Goal: Information Seeking & Learning: Learn about a topic

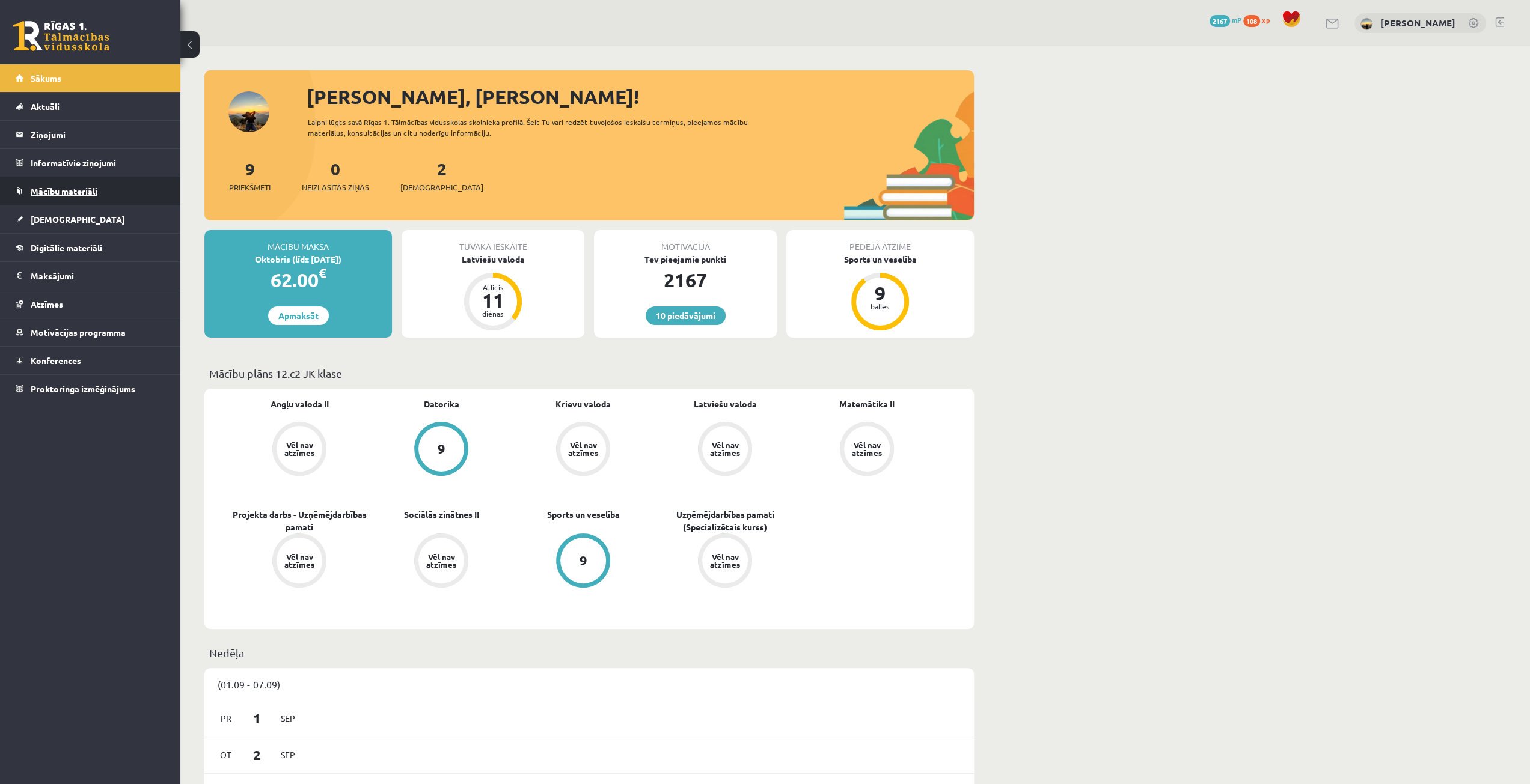
click at [58, 180] on link "Mācību materiāli" at bounding box center [90, 191] width 150 height 28
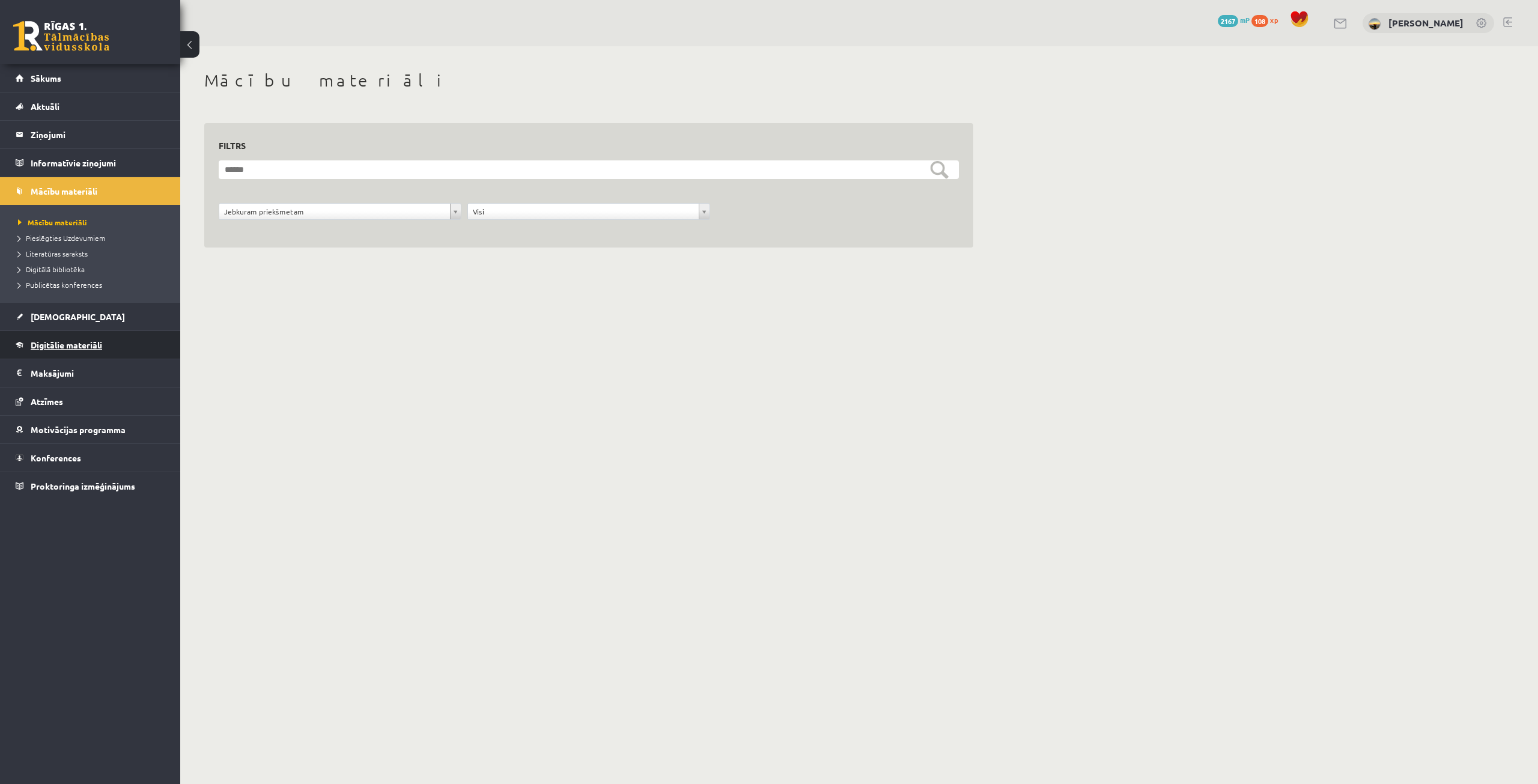
click at [58, 340] on span "Digitālie materiāli" at bounding box center [66, 345] width 71 height 10
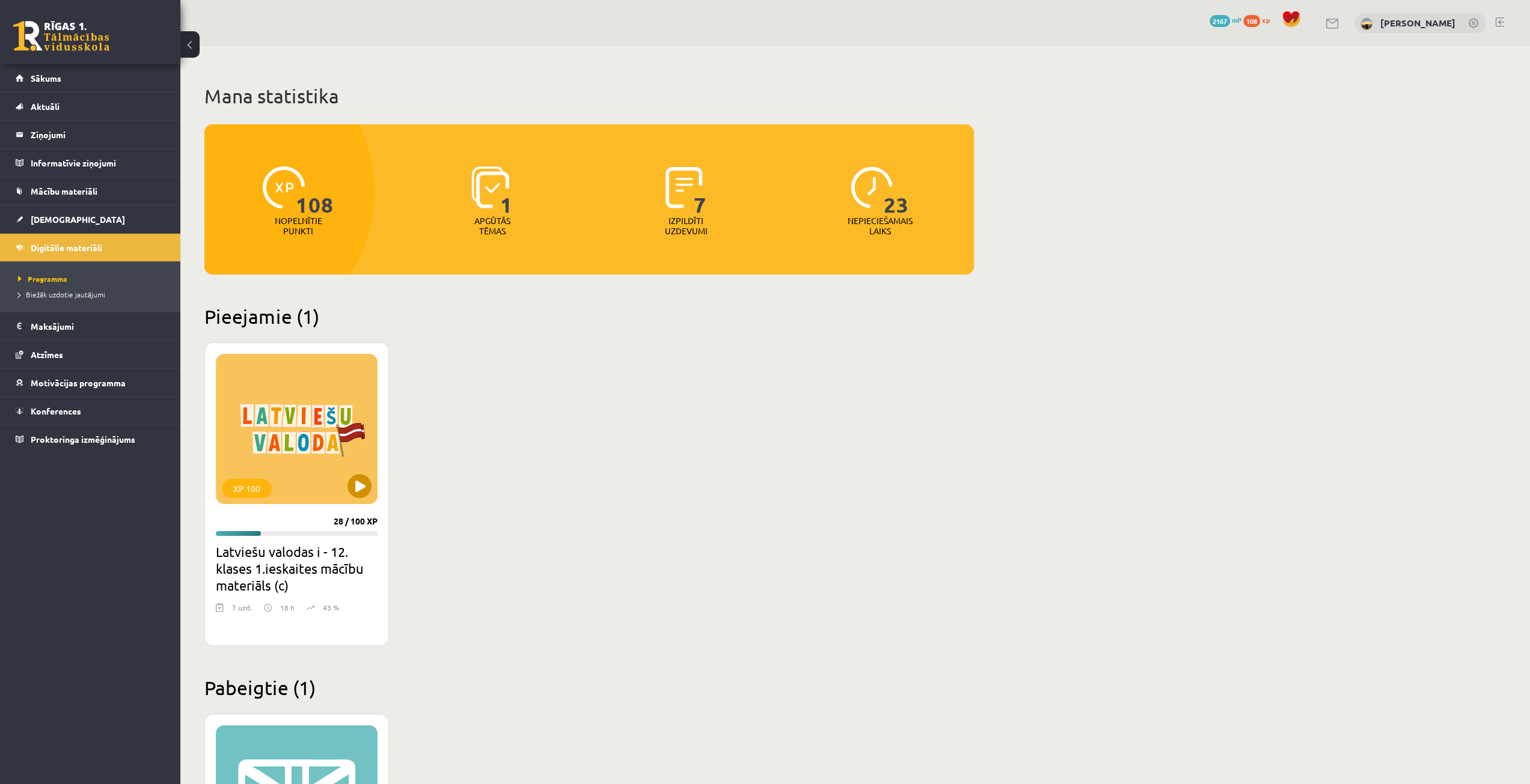
click at [302, 436] on div "XP 100" at bounding box center [296, 429] width 161 height 150
click at [281, 482] on div "XP 100" at bounding box center [296, 429] width 161 height 150
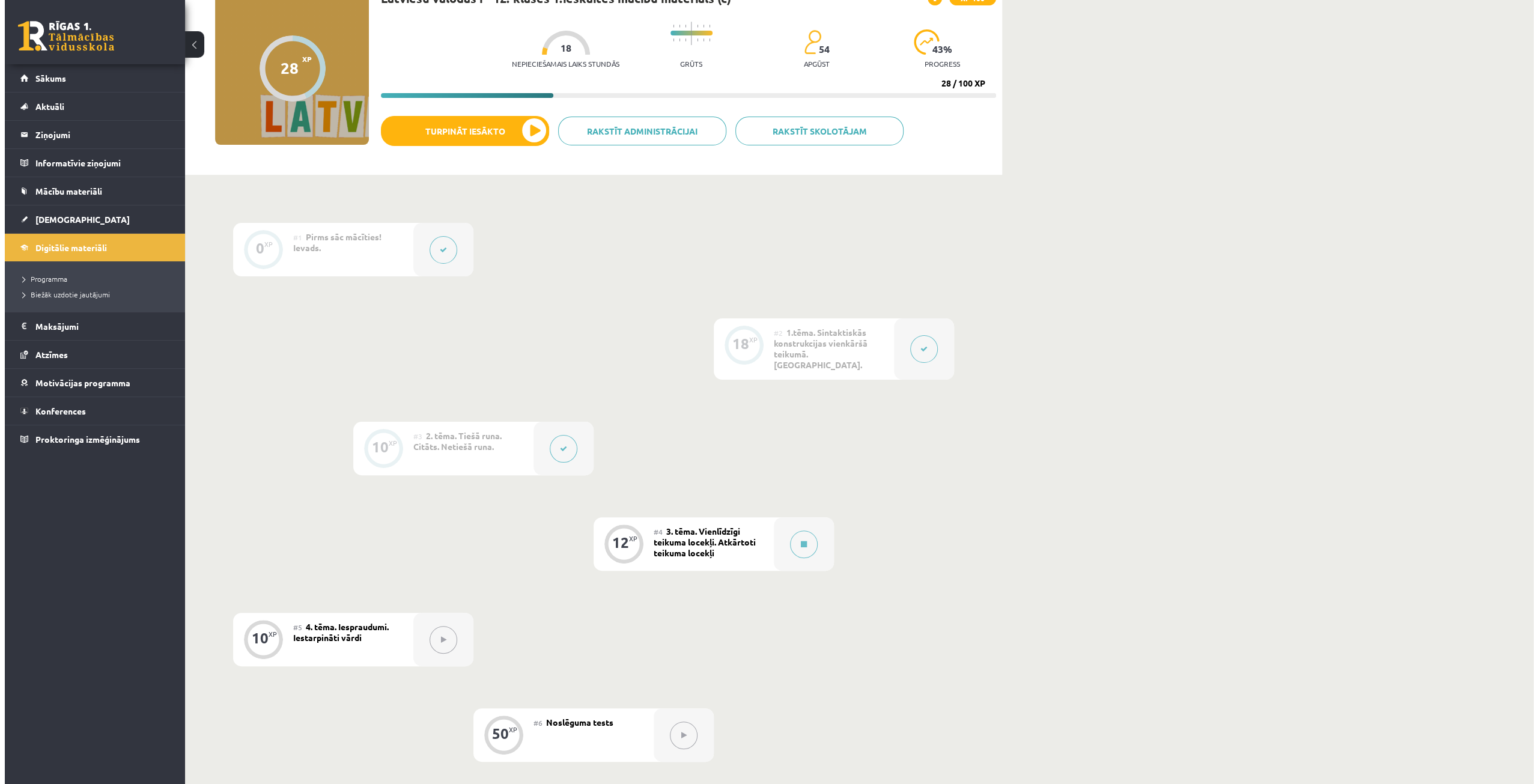
scroll to position [121, 0]
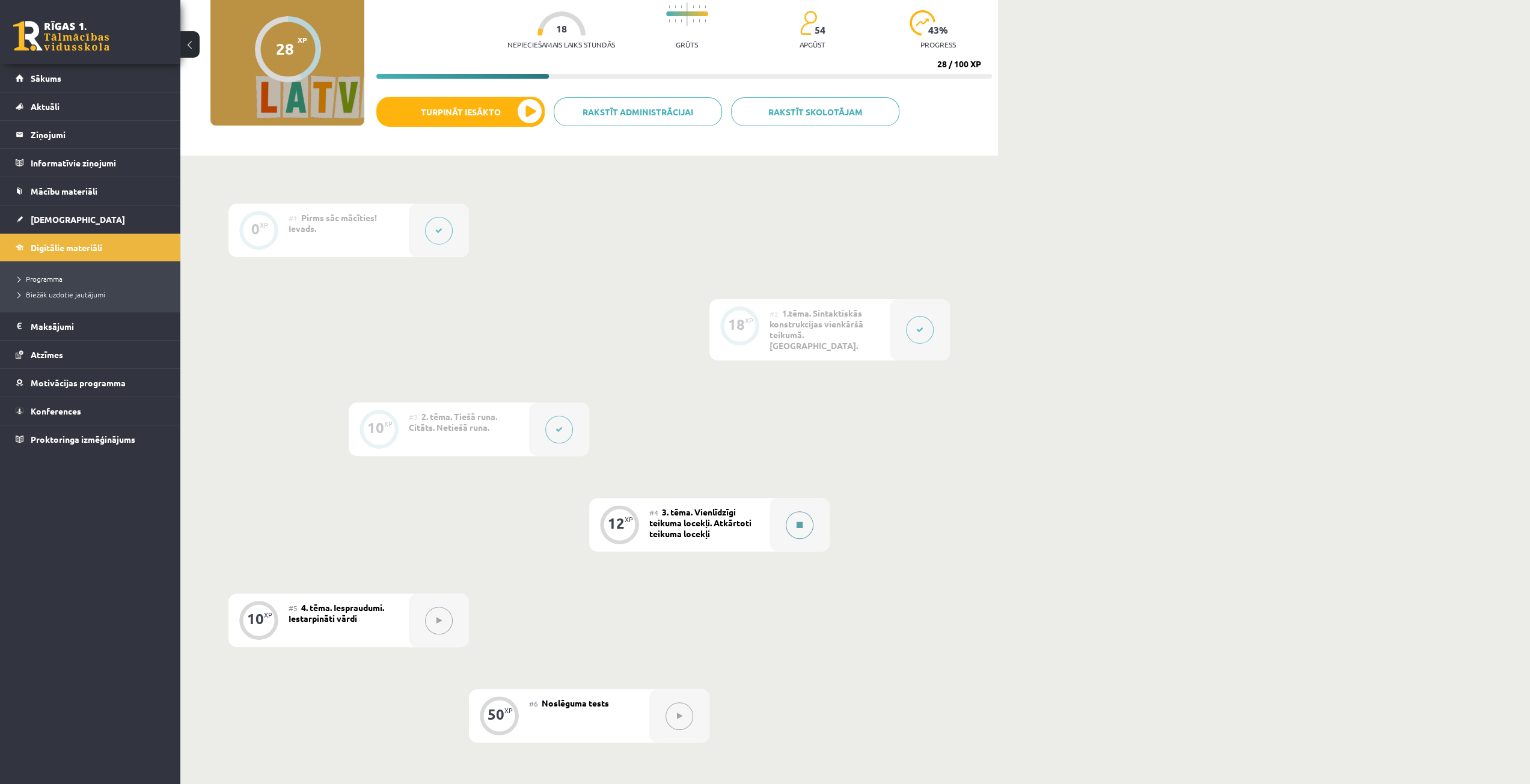
click at [798, 521] on icon at bounding box center [800, 525] width 6 height 8
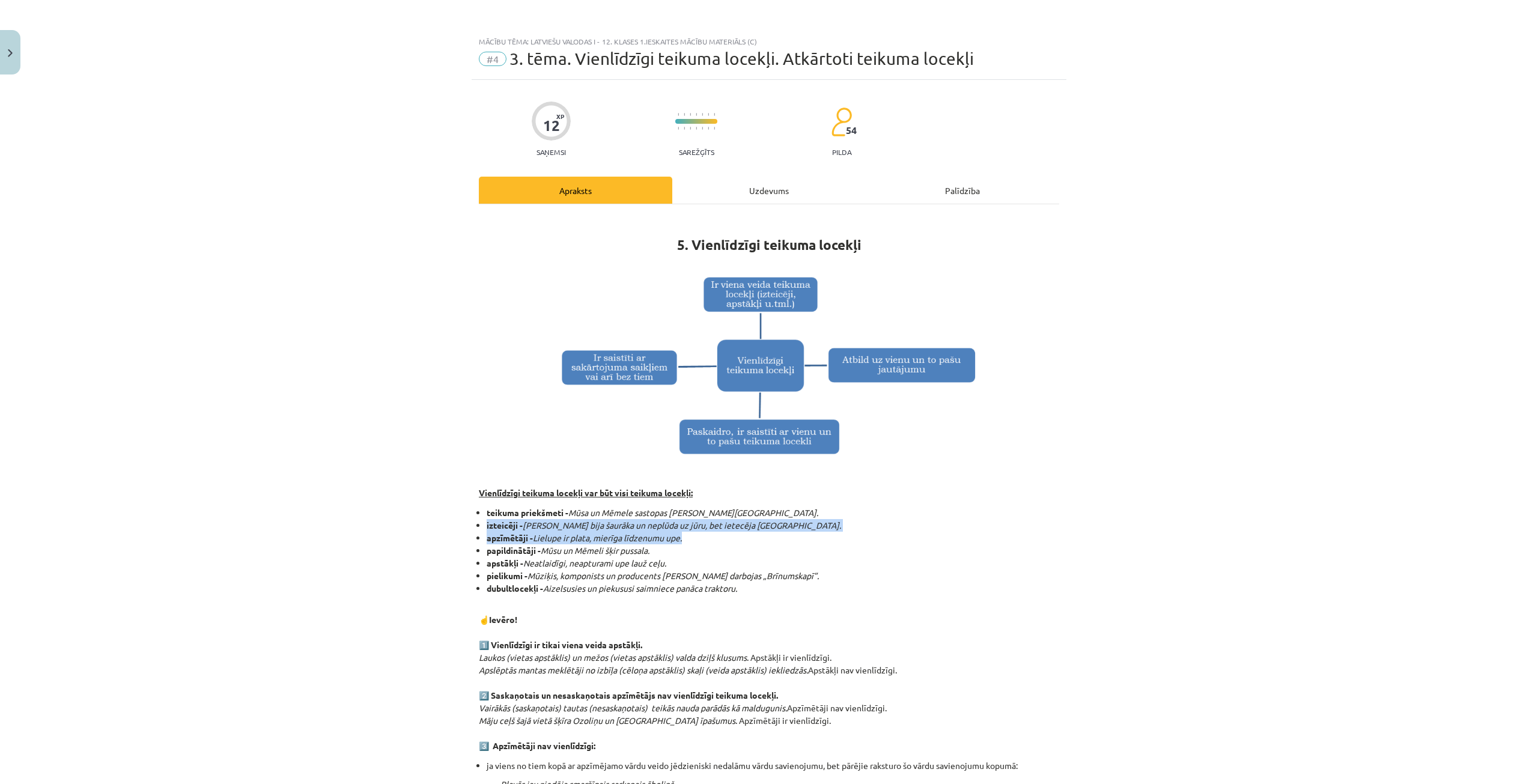
drag, startPoint x: 516, startPoint y: 505, endPoint x: 761, endPoint y: 540, distance: 247.5
click at [761, 540] on div "Mācību tēma: Latviešu valodas i - 12. klases 1.ieskaites mācību materiāls (c) #…" at bounding box center [769, 392] width 1538 height 784
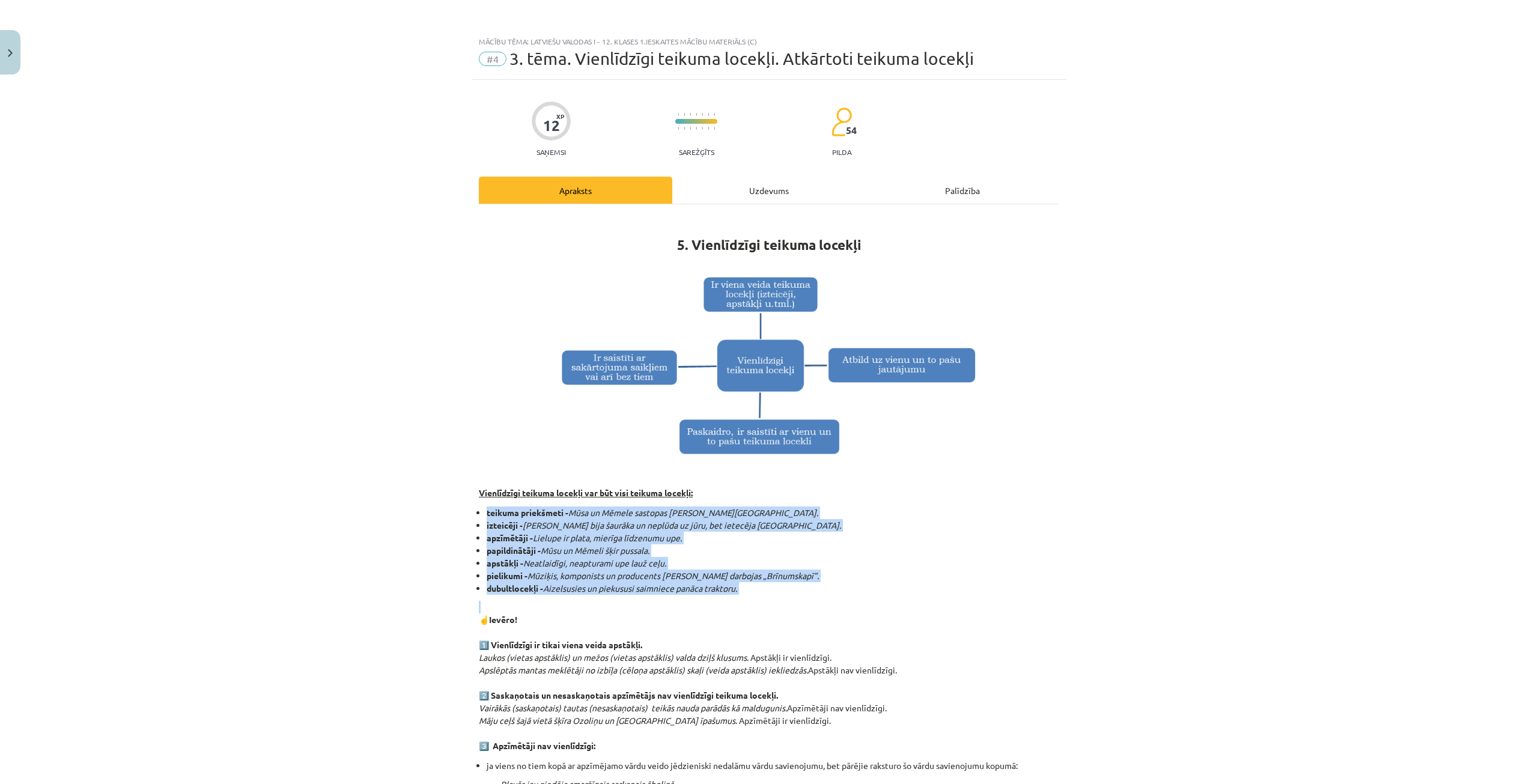
drag, startPoint x: 386, startPoint y: 503, endPoint x: 812, endPoint y: 595, distance: 435.8
click at [812, 595] on div "Mācību tēma: Latviešu valodas i - 12. klases 1.ieskaites mācību materiāls (c) #…" at bounding box center [769, 392] width 1538 height 784
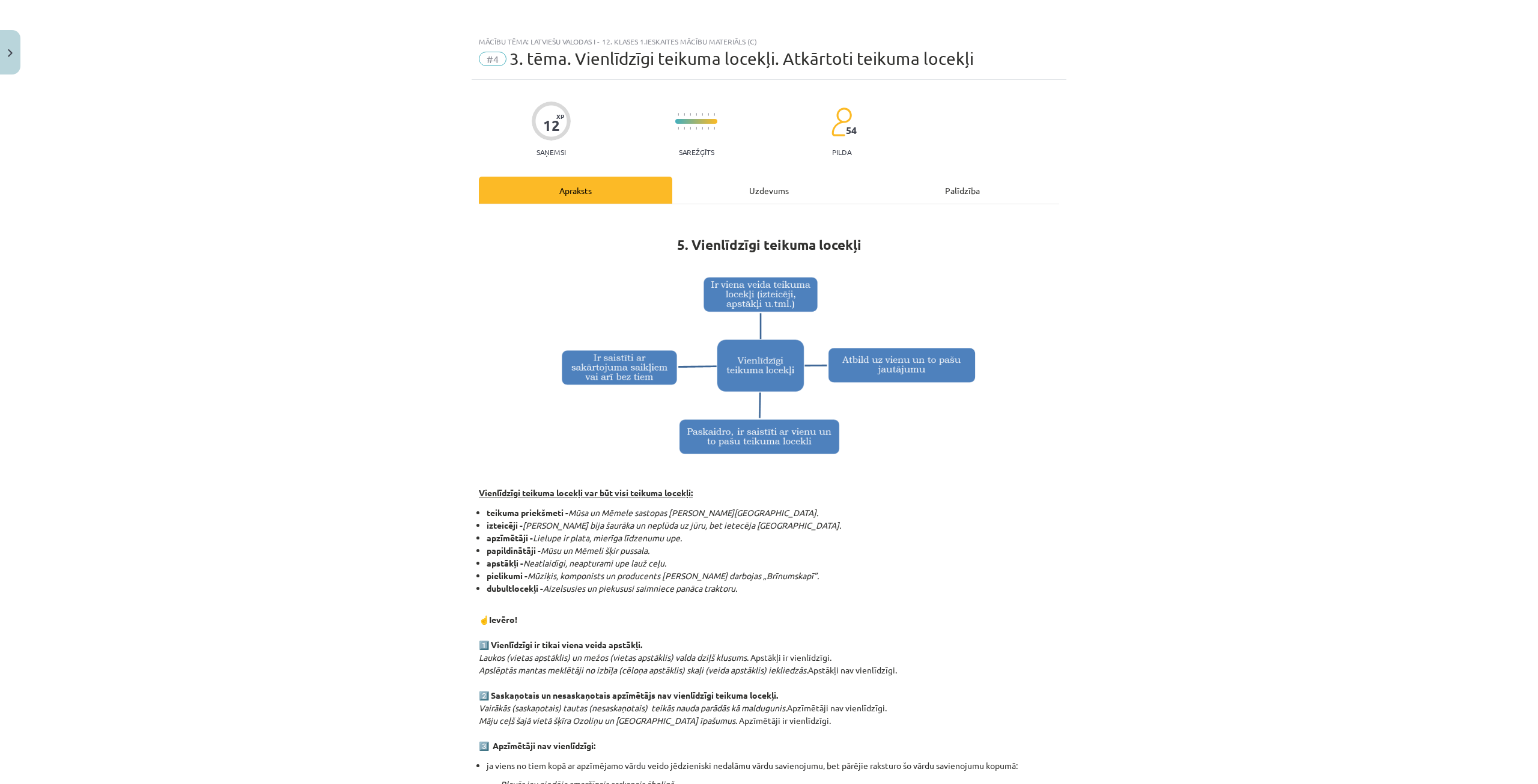
drag, startPoint x: 482, startPoint y: 523, endPoint x: 513, endPoint y: 525, distance: 31.1
click at [513, 525] on strong "izteicēji -" at bounding box center [505, 524] width 36 height 10
drag, startPoint x: 482, startPoint y: 537, endPoint x: 525, endPoint y: 541, distance: 43.2
click at [525, 541] on strong "apzīmētāji -" at bounding box center [510, 537] width 47 height 10
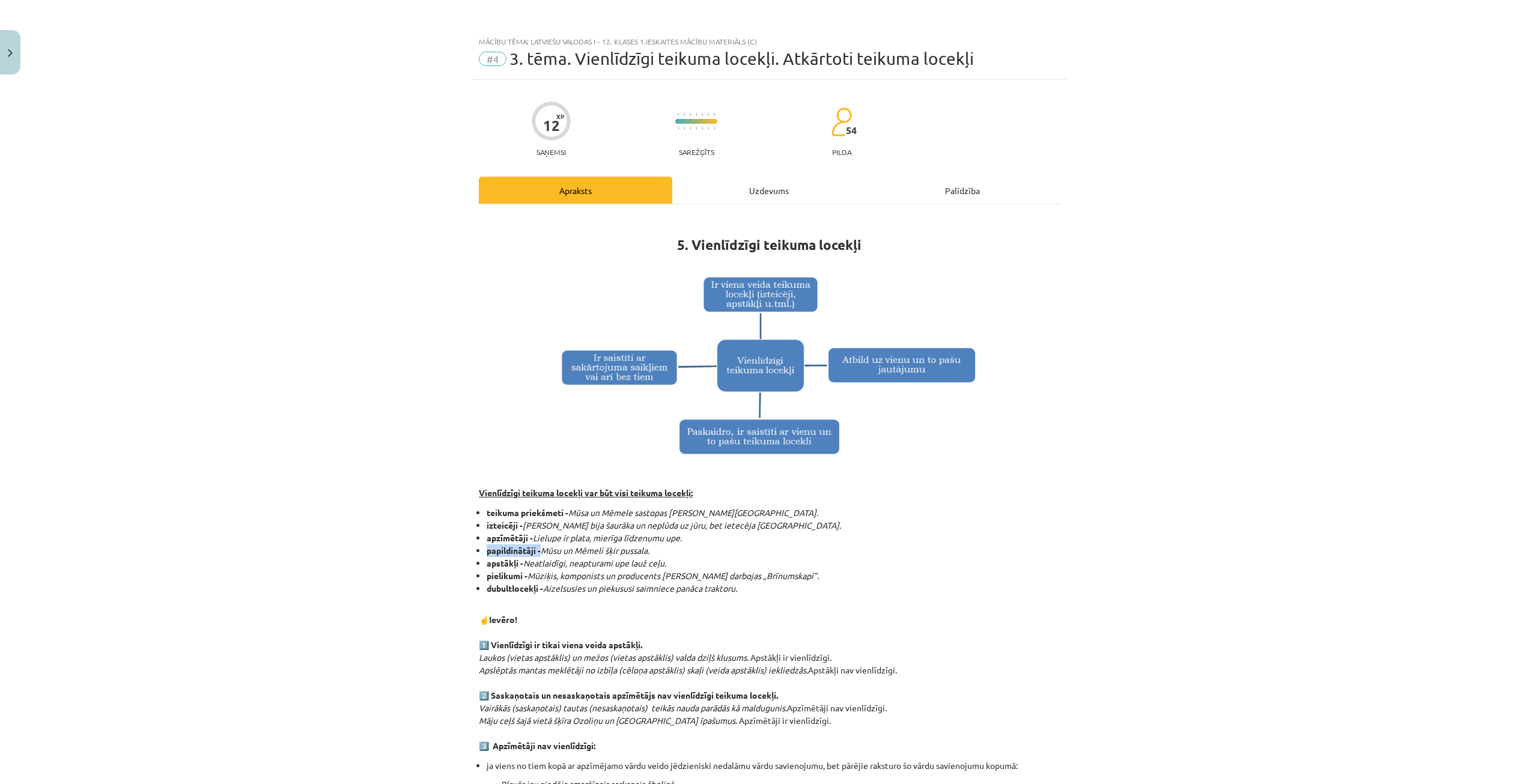
drag, startPoint x: 478, startPoint y: 551, endPoint x: 537, endPoint y: 549, distance: 59.0
click at [537, 549] on ul "teikuma priekšmeti - Mūsa un Mēmele sastopas pie Bauskas. izteicēji - Agrāk Lie…" at bounding box center [768, 550] width 580 height 88
drag, startPoint x: 478, startPoint y: 562, endPoint x: 516, endPoint y: 563, distance: 38.0
click at [516, 563] on ul "teikuma priekšmeti - Mūsa un Mēmele sastopas pie Bauskas. izteicēji - Agrāk Lie…" at bounding box center [768, 550] width 580 height 88
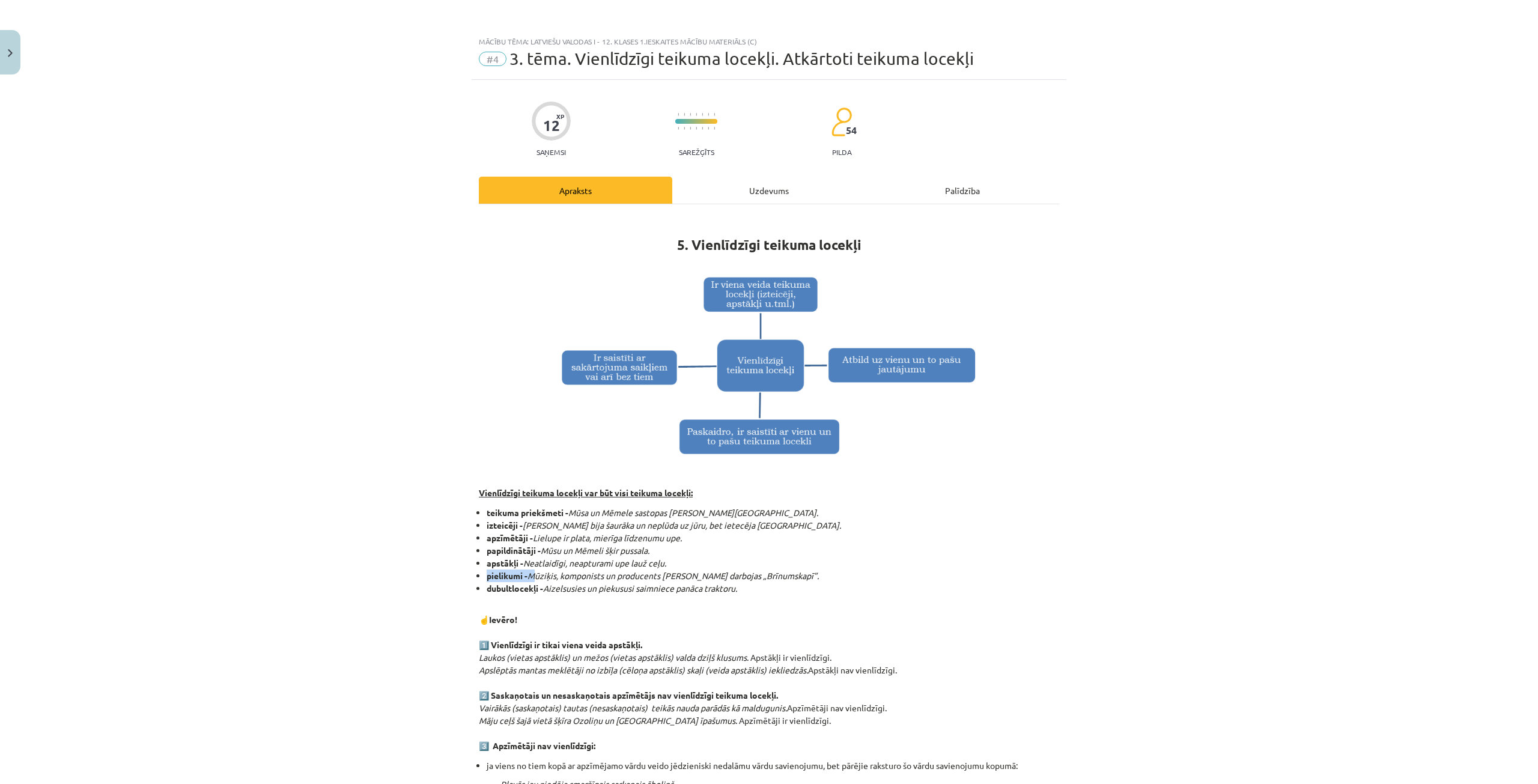
drag, startPoint x: 483, startPoint y: 575, endPoint x: 530, endPoint y: 575, distance: 47.0
click at [530, 575] on li "pielikumi - Mūziķis, komponists un producents Ingus Ulmanis darbojas „Brīnumska…" at bounding box center [773, 575] width 572 height 12
drag, startPoint x: 475, startPoint y: 588, endPoint x: 537, endPoint y: 587, distance: 62.0
click at [537, 587] on li "dubultlocekļi - Aizelsusies un piekususi saimniece panāca traktoru." at bounding box center [773, 588] width 572 height 12
click at [910, 629] on p "☝️Ievēro! 1️⃣ Vienlīdzīgi ir tikai viena veida apstākļi. Laukos (vietas apstākl…" at bounding box center [768, 676] width 580 height 151
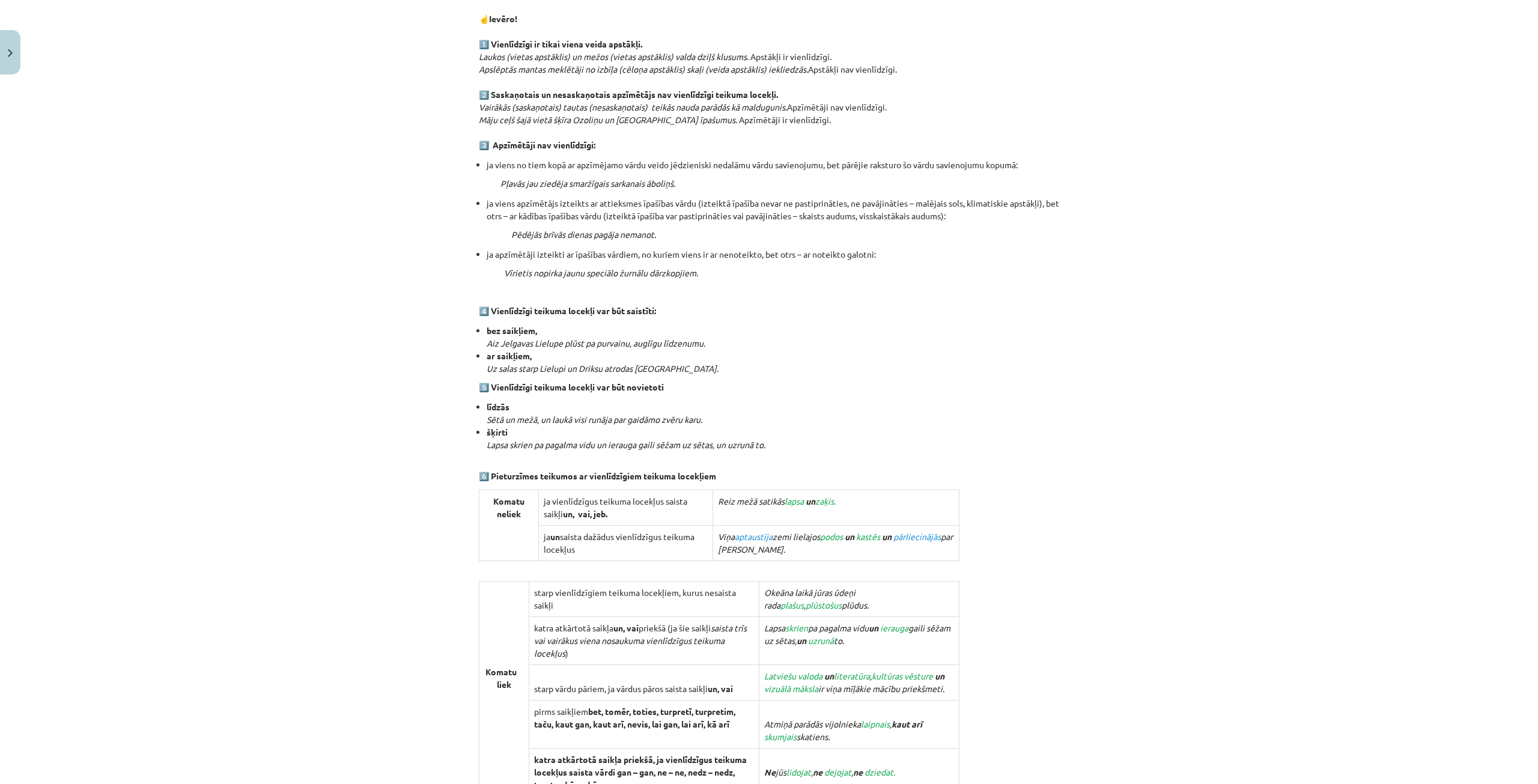
scroll to position [541, 0]
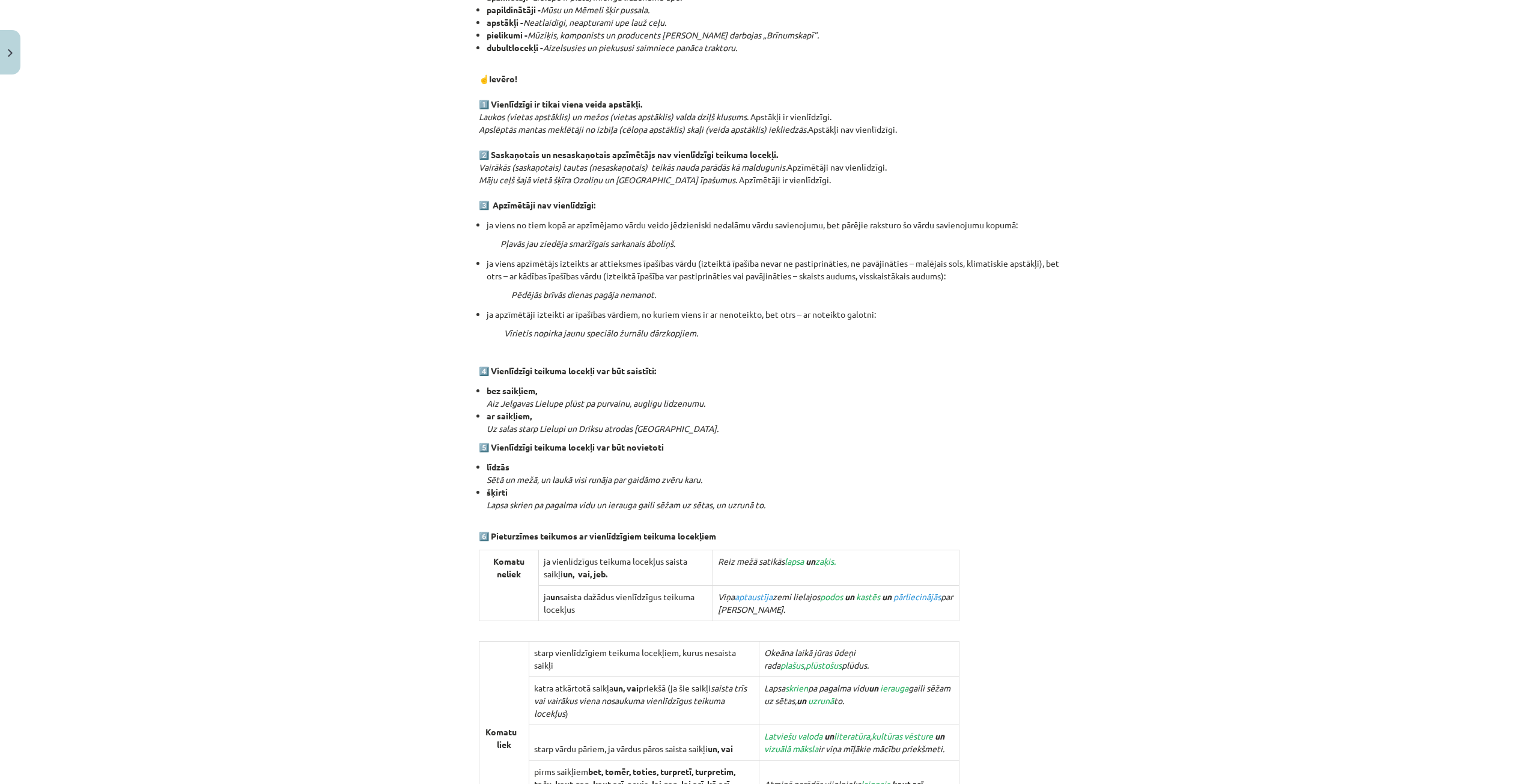
drag, startPoint x: 467, startPoint y: 95, endPoint x: 916, endPoint y: 128, distance: 450.2
click at [916, 128] on div "12 XP Saņemsi Sarežģīts 54 pilda Apraksts Uzdevums Palīdzība 5. Vienlīdzīgi tei…" at bounding box center [769, 314] width 595 height 1550
click at [1019, 85] on p "☝️Ievēro! 1️⃣ Vienlīdzīgi ir tikai viena veida apstākļi. Laukos (vietas apstākl…" at bounding box center [768, 135] width 580 height 151
drag, startPoint x: 487, startPoint y: 151, endPoint x: 778, endPoint y: 159, distance: 291.1
click at [778, 159] on p "☝️Ievēro! 1️⃣ Vienlīdzīgi ir tikai viena veida apstākļi. Laukos (vietas apstākl…" at bounding box center [768, 135] width 580 height 151
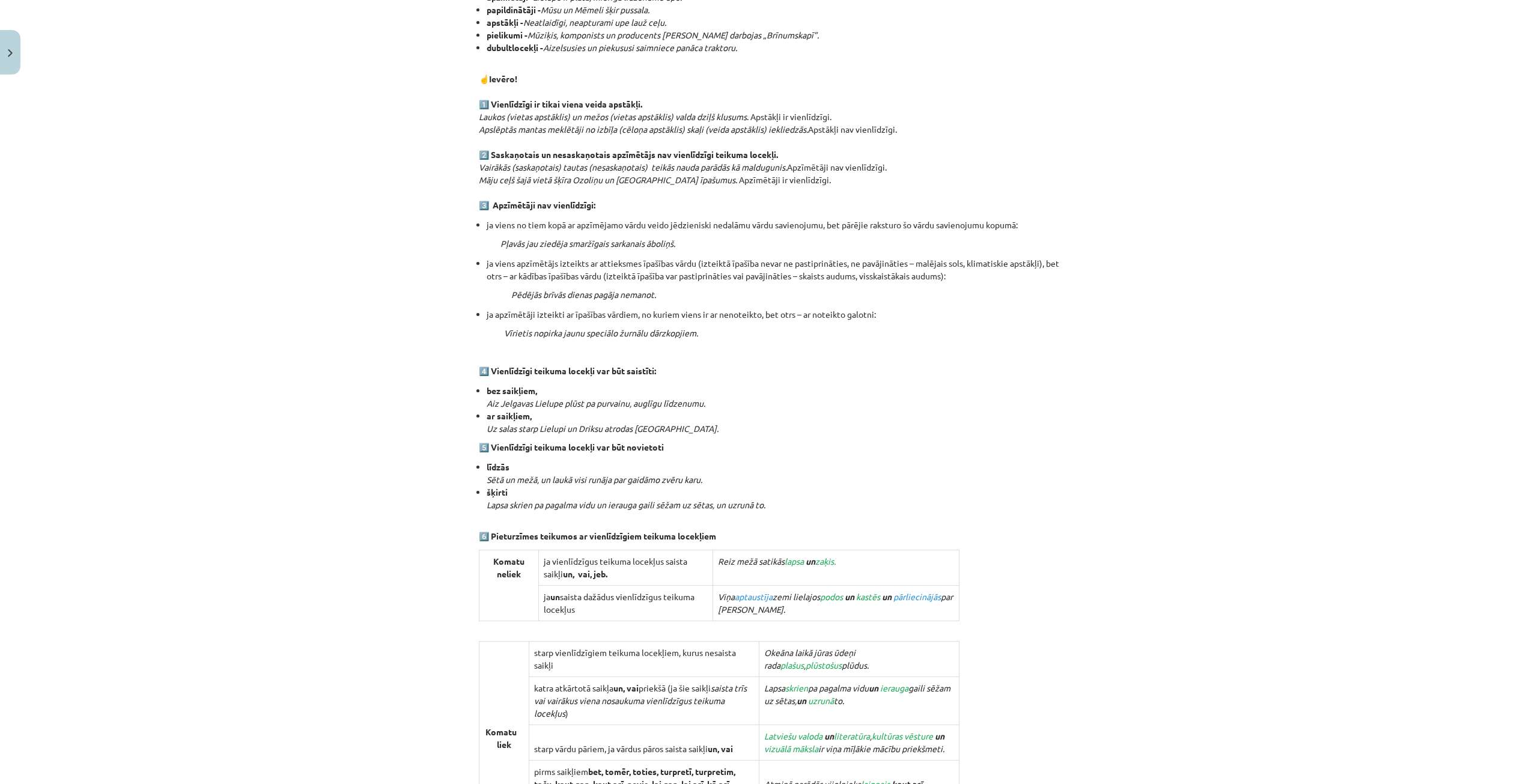
click at [1073, 198] on div "Mācību tēma: Latviešu valodas i - 12. klases 1.ieskaites mācību materiāls (c) #…" at bounding box center [769, 392] width 1538 height 784
drag, startPoint x: 473, startPoint y: 224, endPoint x: 761, endPoint y: 334, distance: 308.3
click at [761, 334] on div "12 XP Saņemsi Sarežģīts 54 pilda Apraksts Uzdevums Palīdzība 5. Vienlīdzīgi tei…" at bounding box center [769, 314] width 595 height 1550
click at [1032, 383] on div "5. Vienlīdzīgi teikuma locekļi Vienlīdzīgi teikuma locekļi var būt visi teikuma…" at bounding box center [768, 302] width 580 height 1256
drag, startPoint x: 478, startPoint y: 222, endPoint x: 559, endPoint y: 226, distance: 81.1
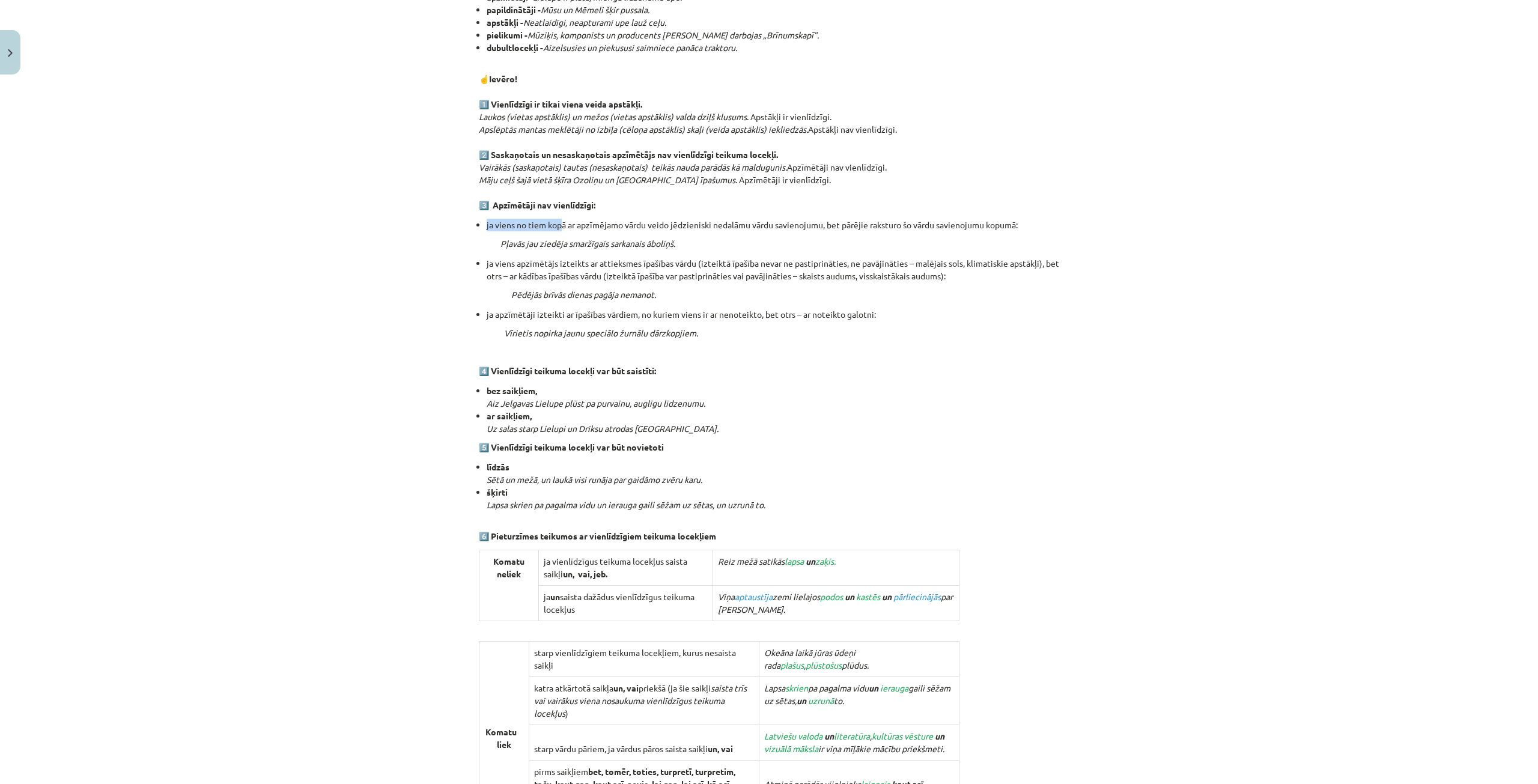
click at [559, 226] on div "Mācību tēma: Latviešu valodas i - 12. klases 1.ieskaites mācību materiāls (c) #…" at bounding box center [769, 392] width 1538 height 784
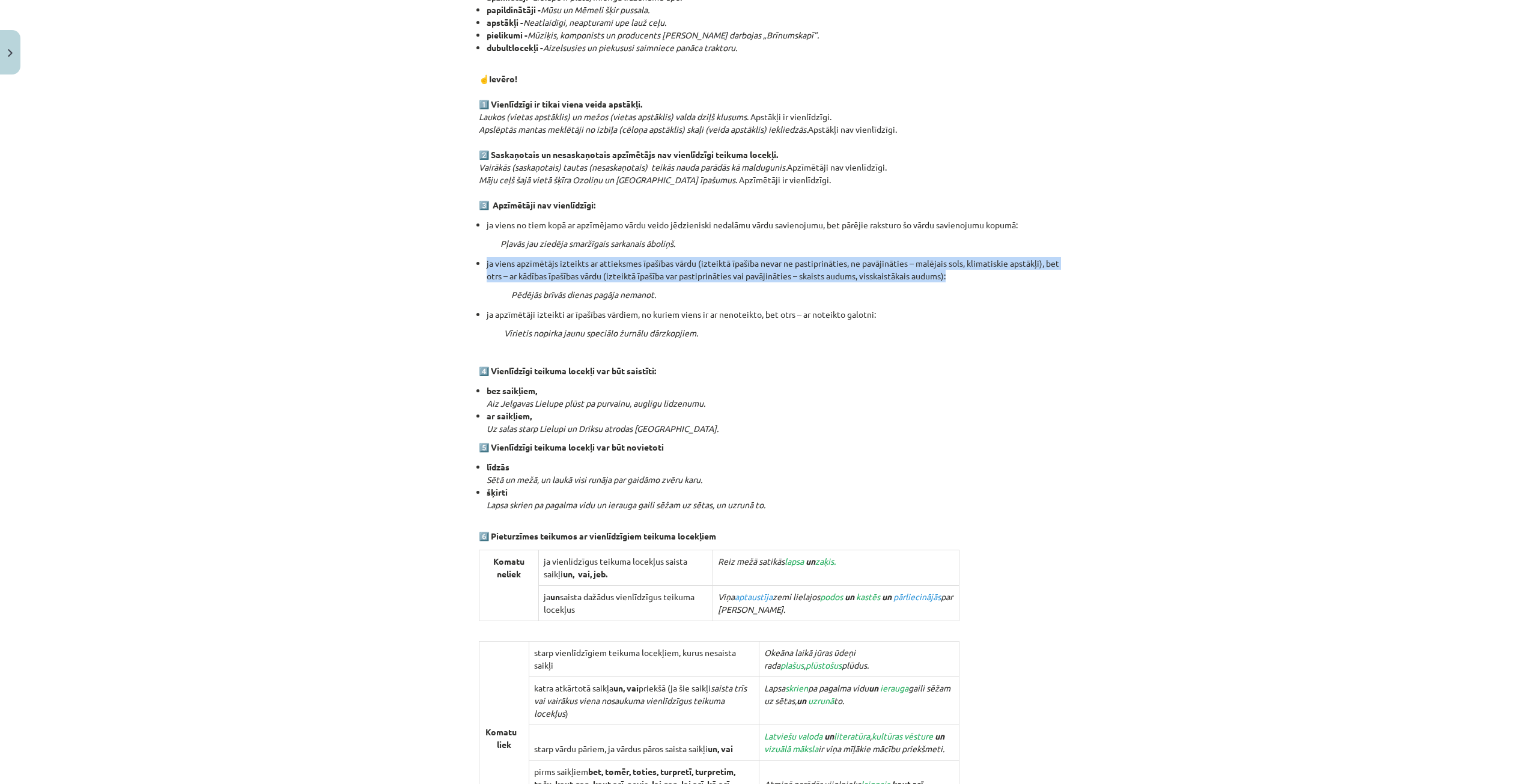
drag, startPoint x: 460, startPoint y: 257, endPoint x: 987, endPoint y: 281, distance: 527.5
click at [987, 281] on div "Mācību tēma: Latviešu valodas i - 12. klases 1.ieskaites mācību materiāls (c) #…" at bounding box center [769, 392] width 1538 height 784
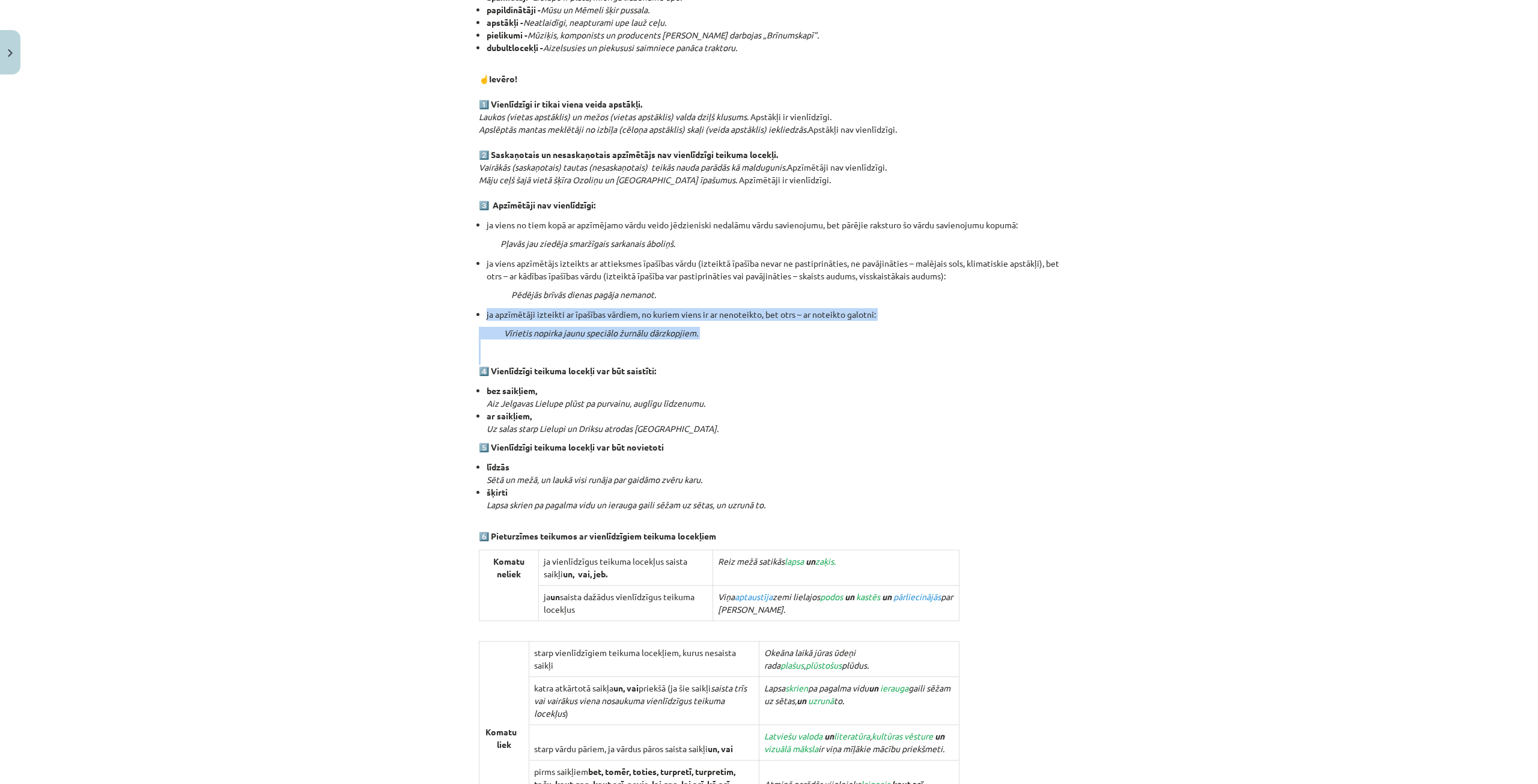
drag, startPoint x: 469, startPoint y: 316, endPoint x: 677, endPoint y: 340, distance: 209.4
click at [802, 355] on div "12 XP Saņemsi Sarežģīts 54 pilda Apraksts Uzdevums Palīdzība 5. Vienlīdzīgi tei…" at bounding box center [769, 314] width 595 height 1550
click at [786, 374] on p "Vīrietis nopirka jaunu speciālo žurnālu dārzkopjiem. 4️⃣ Vienlīdzīgi teikuma lo…" at bounding box center [768, 351] width 580 height 50
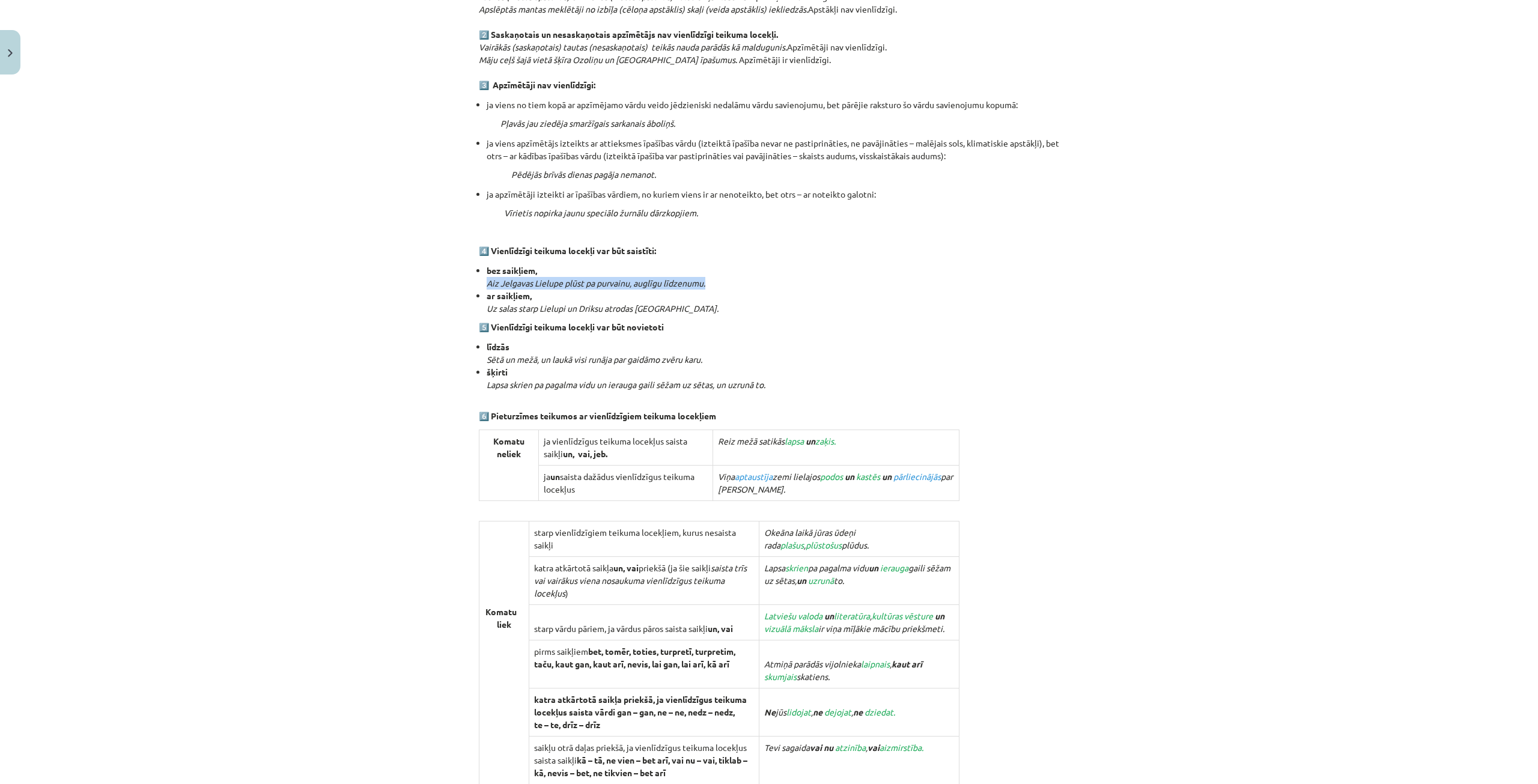
drag, startPoint x: 477, startPoint y: 282, endPoint x: 711, endPoint y: 280, distance: 234.0
click at [711, 280] on ul "bez saikļiem, Aiz Jelgavas Lielupe plūst pa purvainu, auglīgu līdzenumu. ar sai…" at bounding box center [768, 289] width 580 height 50
click at [855, 284] on li "bez saikļiem, Aiz Jelgavas Lielupe plūst pa purvainu, auglīgu līdzenumu." at bounding box center [773, 276] width 572 height 26
drag, startPoint x: 472, startPoint y: 349, endPoint x: 699, endPoint y: 348, distance: 227.0
click at [699, 348] on div "12 XP Saņemsi Sarežģīts 54 pilda Apraksts Uzdevums Palīdzība 5. Vienlīdzīgi tei…" at bounding box center [769, 194] width 595 height 1550
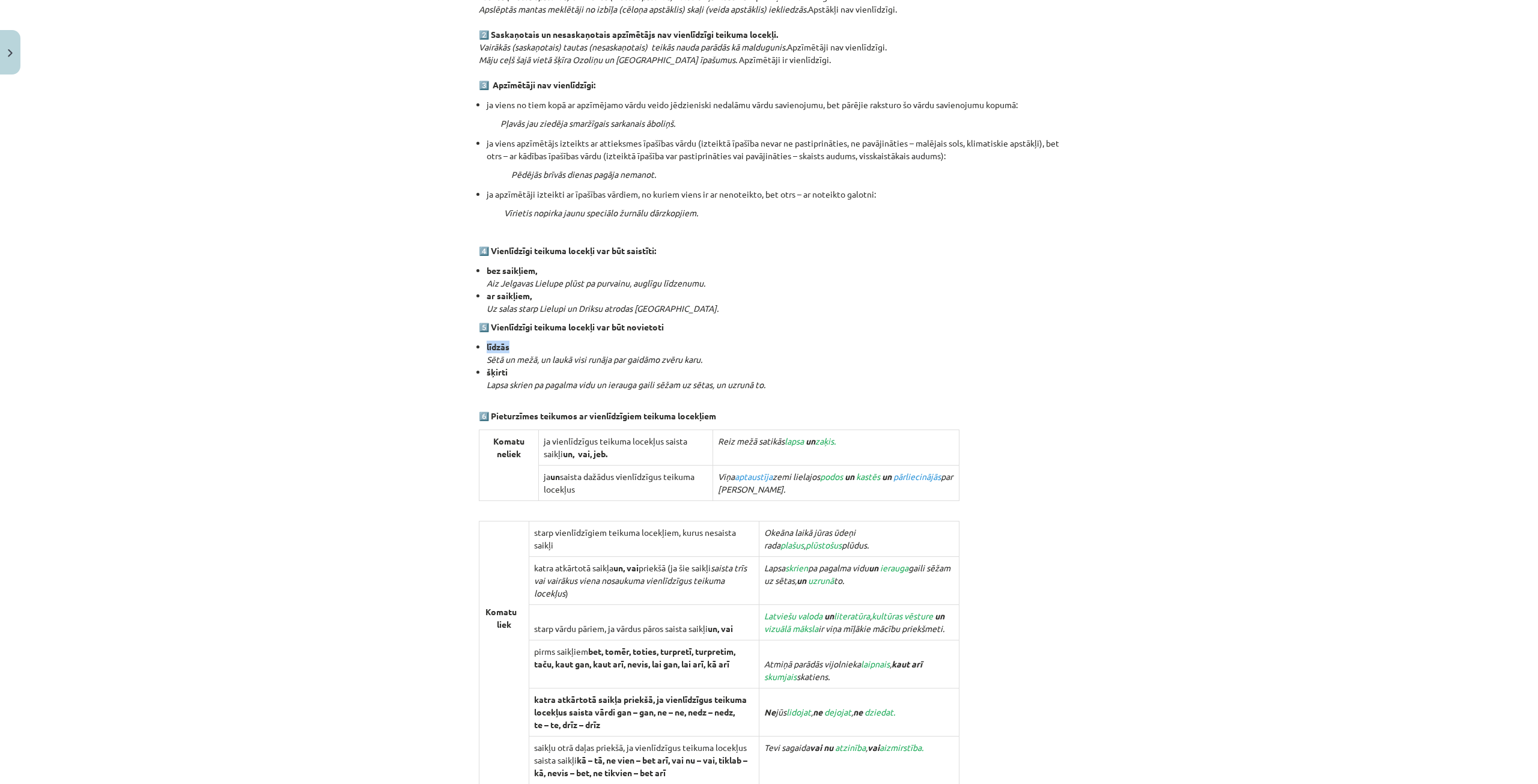
click at [461, 349] on div "Mācību tēma: Latviešu valodas i - 12. klases 1.ieskaites mācību materiāls (c) #…" at bounding box center [769, 392] width 1538 height 784
drag, startPoint x: 507, startPoint y: 347, endPoint x: 786, endPoint y: 383, distance: 281.3
click at [786, 383] on div "Mācību tēma: Latviešu valodas i - 12. klases 1.ieskaites mācību materiāls (c) #…" at bounding box center [769, 392] width 1538 height 784
click at [1022, 175] on p "Pēdējās brīvās dienas pagāja nemanot." at bounding box center [768, 174] width 580 height 12
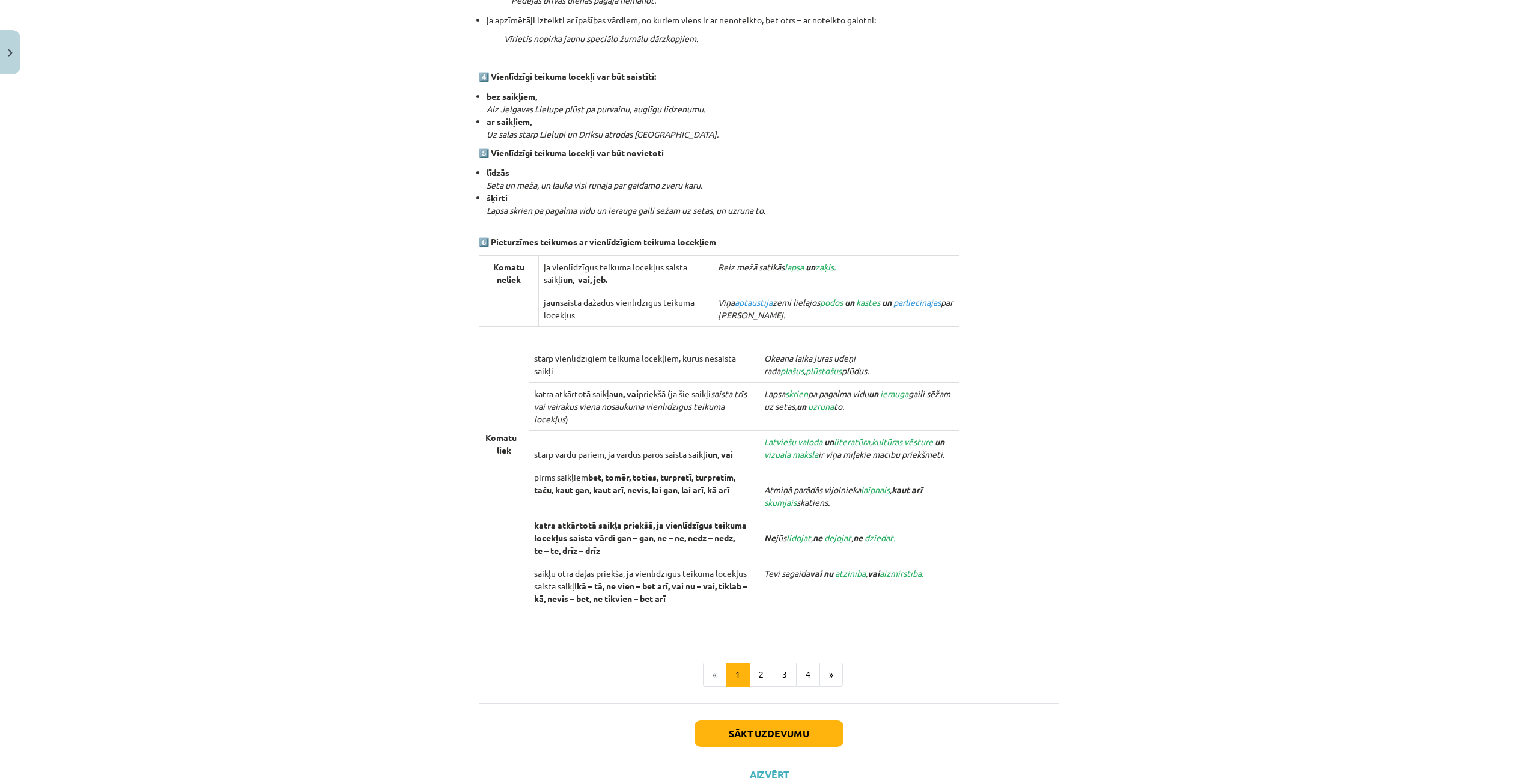
scroll to position [841, 0]
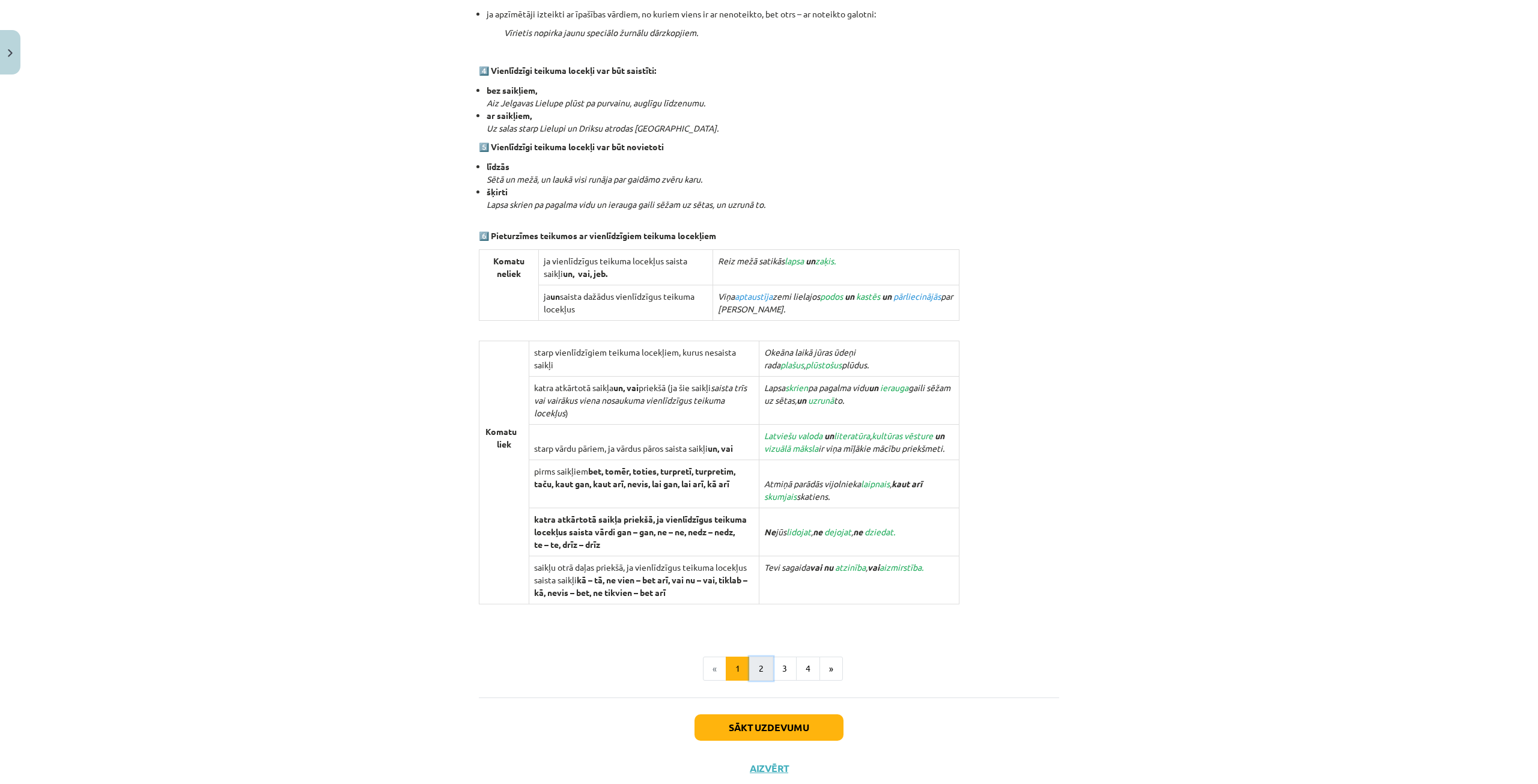
click at [760, 657] on button "2" at bounding box center [760, 668] width 24 height 24
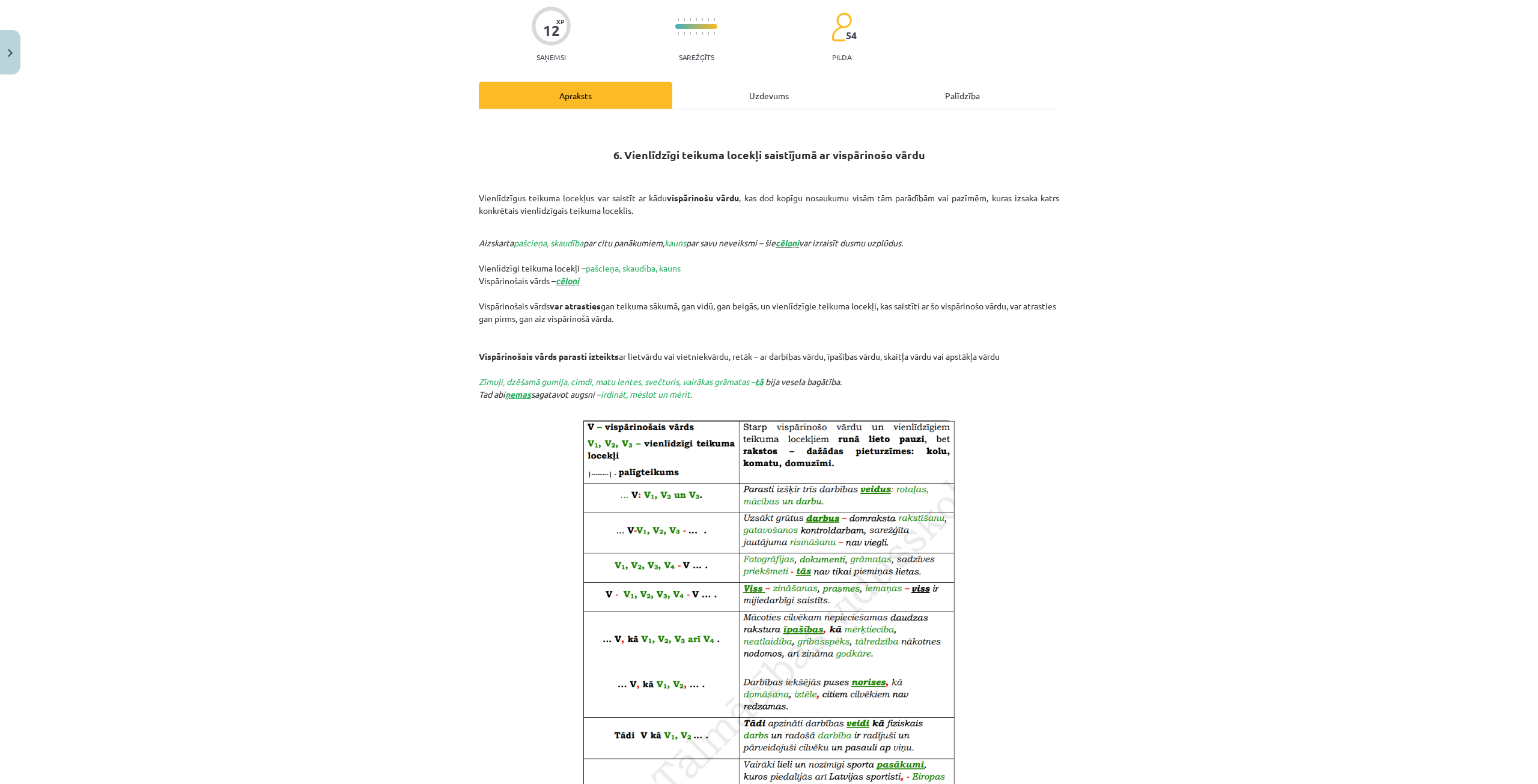
scroll to position [94, 0]
drag, startPoint x: 720, startPoint y: 188, endPoint x: 917, endPoint y: 145, distance: 201.6
click at [917, 145] on h2 "6. Vienlīdzīgi teikuma locekļi saistījumā ar vispārinošo vārdu" at bounding box center [768, 148] width 580 height 55
click at [908, 159] on h2 "6. Vienlīdzīgi teikuma locekļi saistījumā ar vispārinošo vārdu" at bounding box center [768, 148] width 580 height 55
click at [1114, 184] on div "Mācību tēma: Latviešu valodas i - 12. klases 1.ieskaites mācību materiāls (c) #…" at bounding box center [769, 392] width 1538 height 784
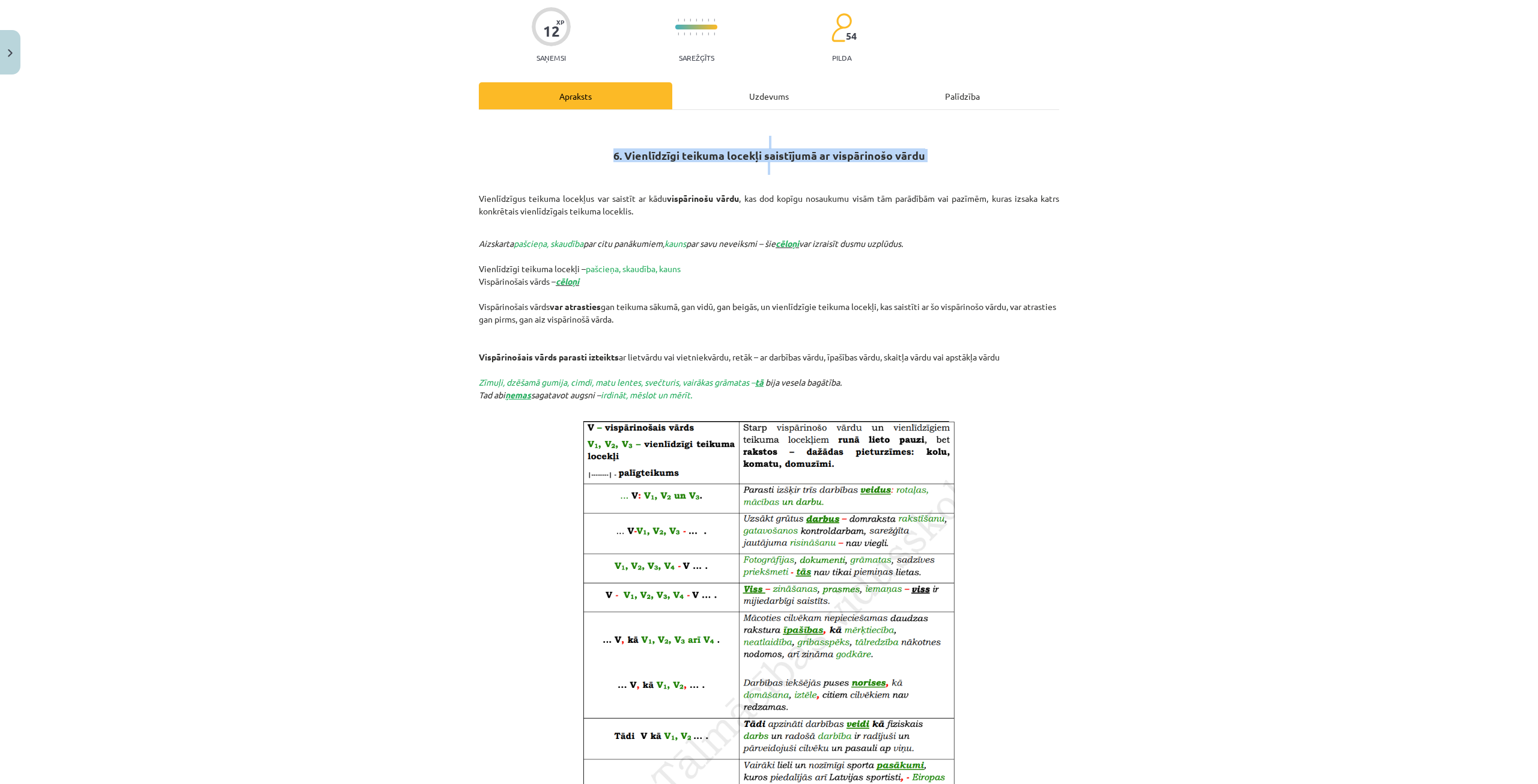
drag, startPoint x: 560, startPoint y: 145, endPoint x: 1138, endPoint y: 172, distance: 578.6
click at [1138, 172] on div "Mācību tēma: Latviešu valodas i - 12. klases 1.ieskaites mācību materiāls (c) #…" at bounding box center [769, 392] width 1538 height 784
click at [1111, 125] on div "Mācību tēma: Latviešu valodas i - 12. klases 1.ieskaites mācību materiāls (c) #…" at bounding box center [769, 392] width 1538 height 784
